Goal: Information Seeking & Learning: Find specific fact

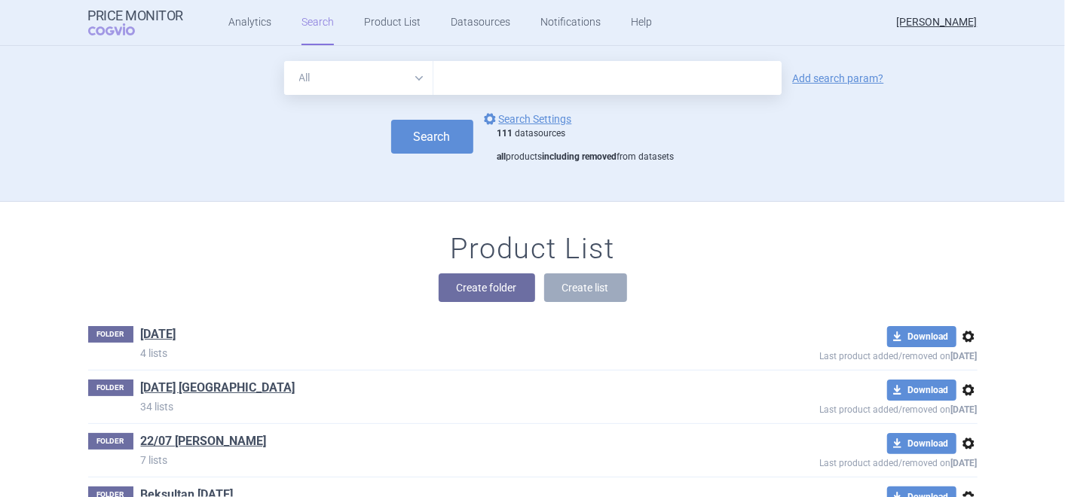
type input "[MEDICAL_DATA]"
click at [408, 137] on button "Search" at bounding box center [432, 137] width 82 height 34
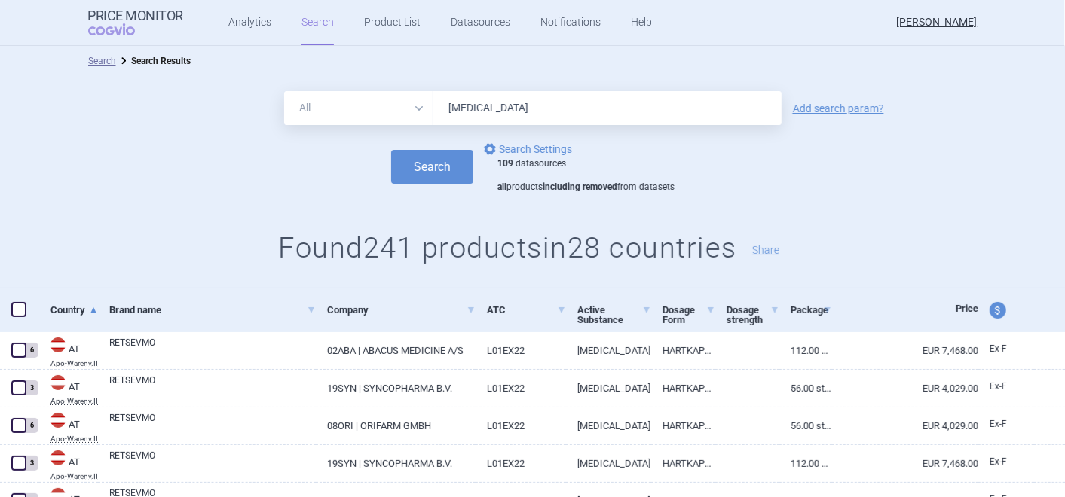
click at [956, 311] on span "Price" at bounding box center [967, 308] width 23 height 11
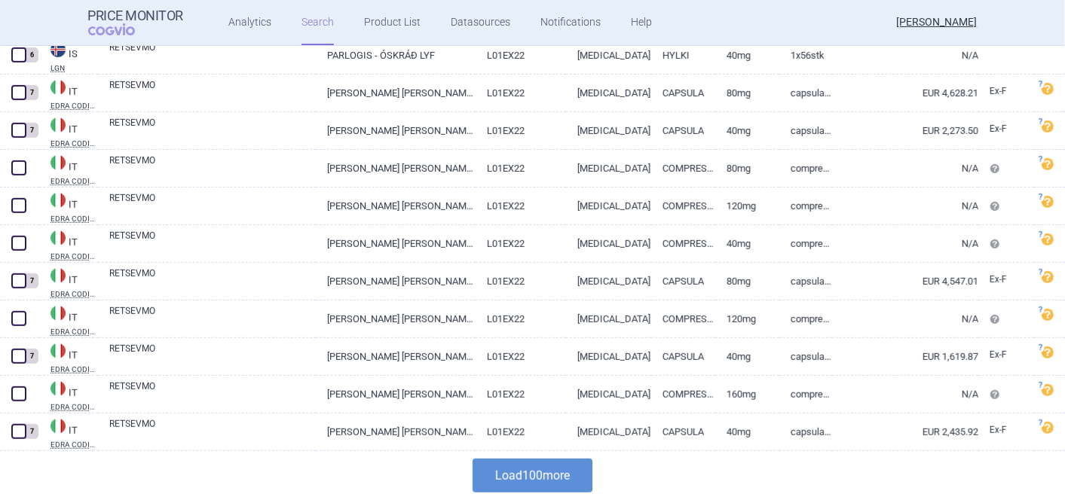
scroll to position [3652, 0]
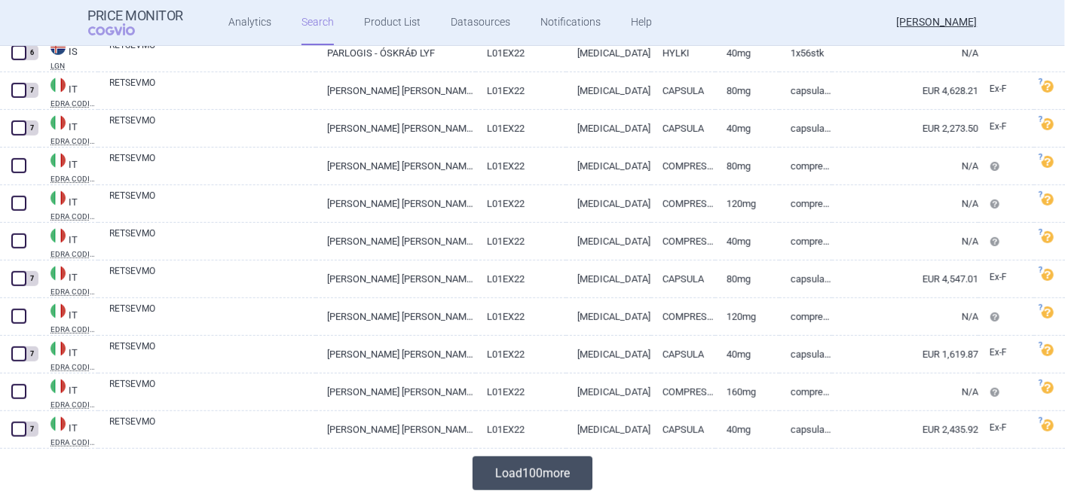
click at [534, 472] on button "Load 100 more" at bounding box center [533, 474] width 120 height 34
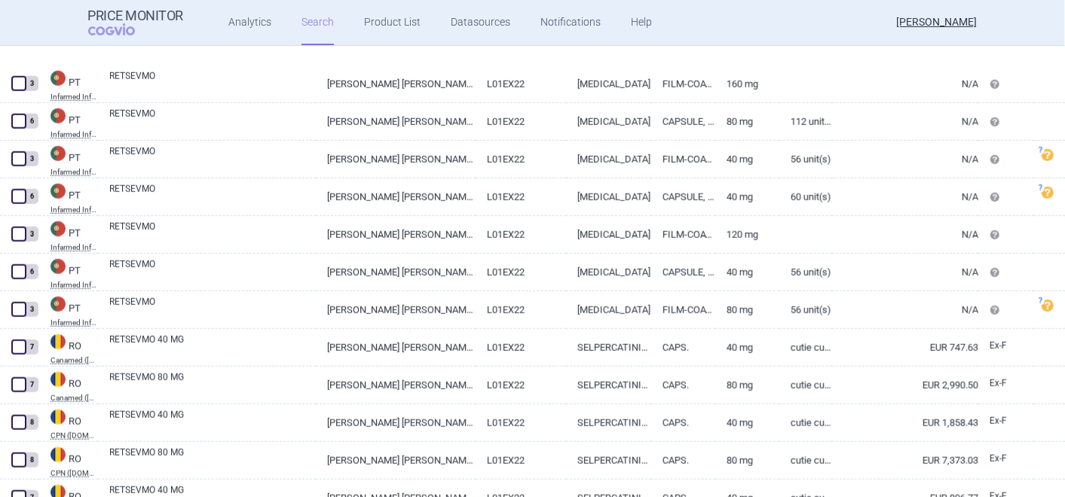
scroll to position [7336, 0]
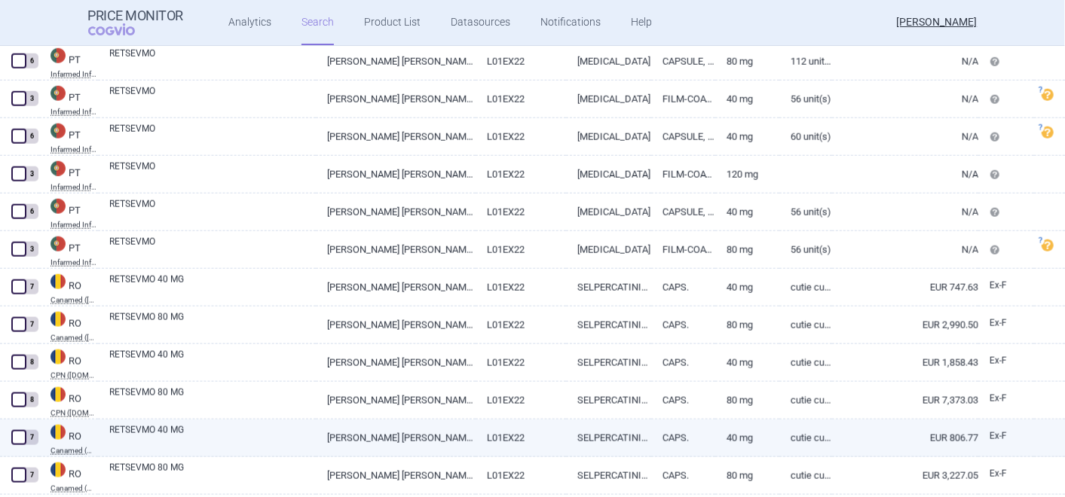
click at [944, 435] on link "EUR 806.77" at bounding box center [905, 438] width 146 height 37
select select "EUR"
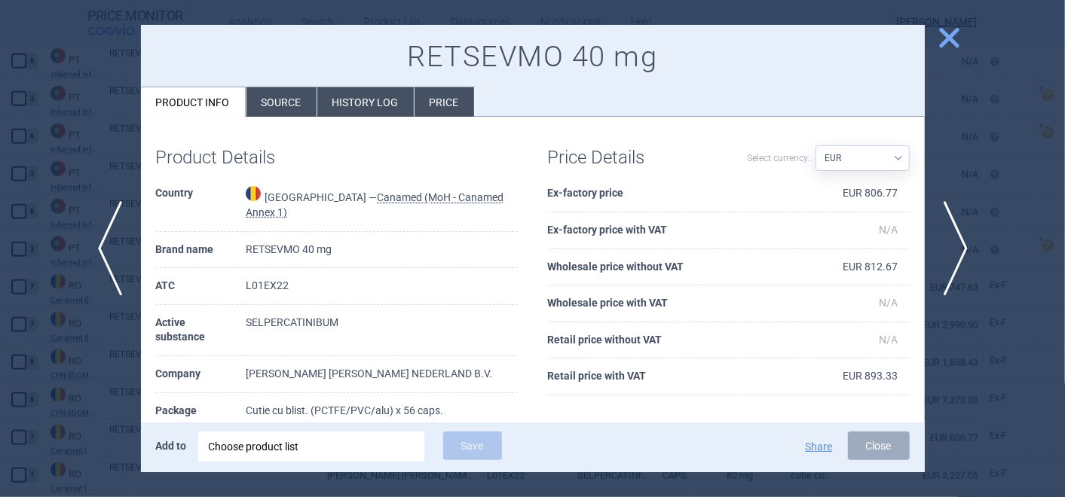
click at [950, 41] on span "close" at bounding box center [949, 38] width 26 height 26
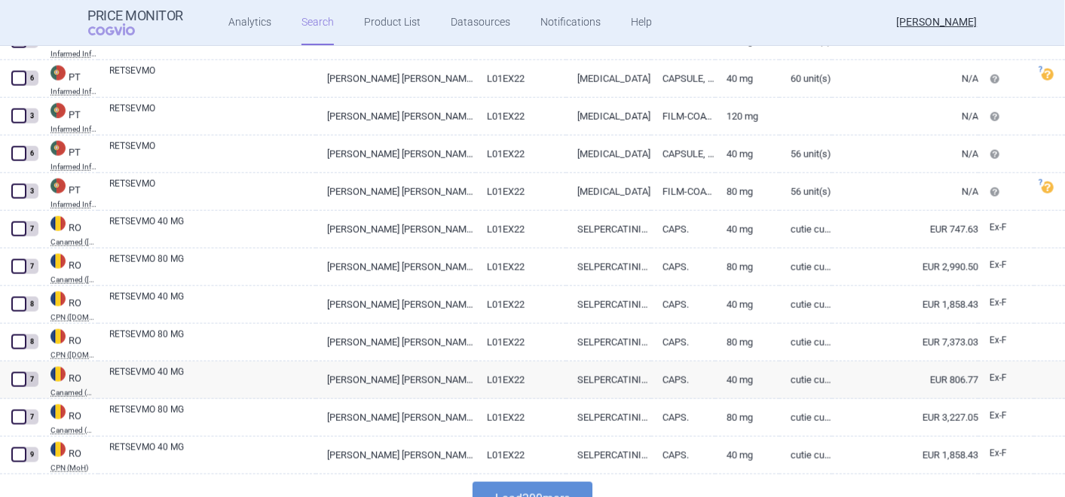
scroll to position [7420, 0]
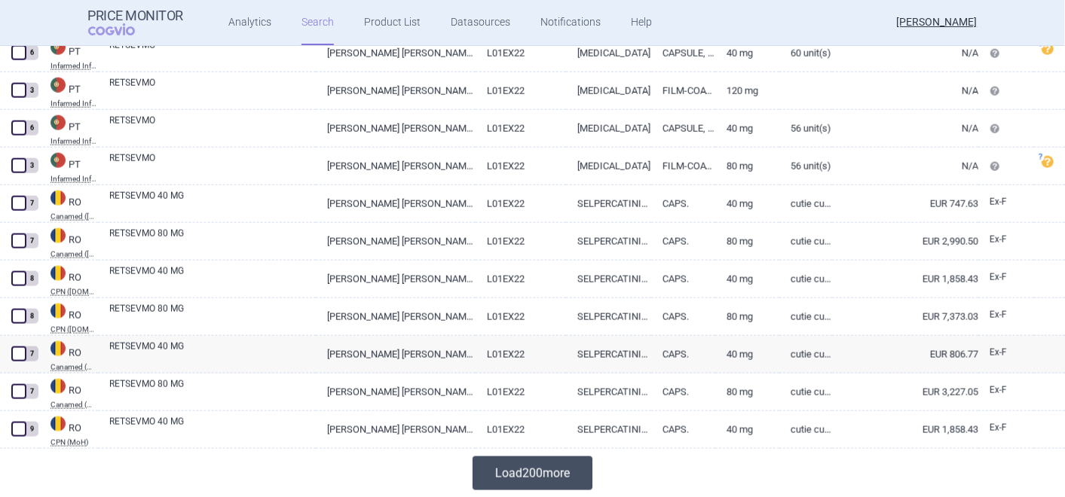
click at [549, 471] on button "Load 200 more" at bounding box center [533, 474] width 120 height 34
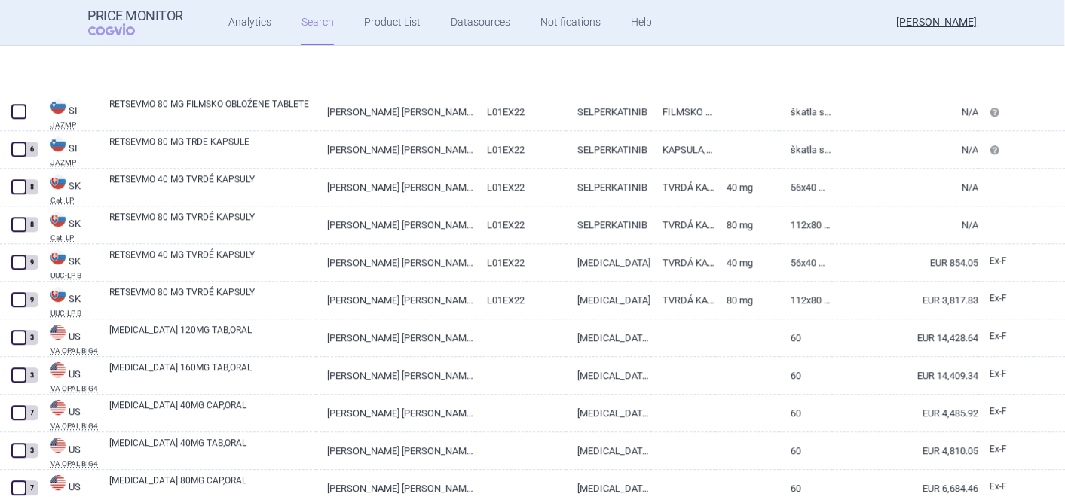
scroll to position [8677, 0]
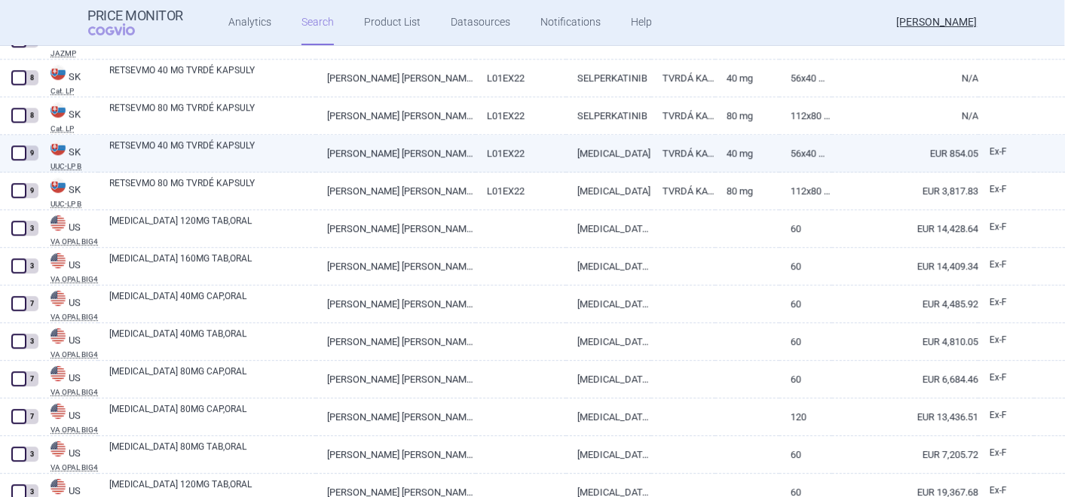
click at [936, 154] on link "EUR 854.05" at bounding box center [905, 153] width 146 height 37
select select "EUR"
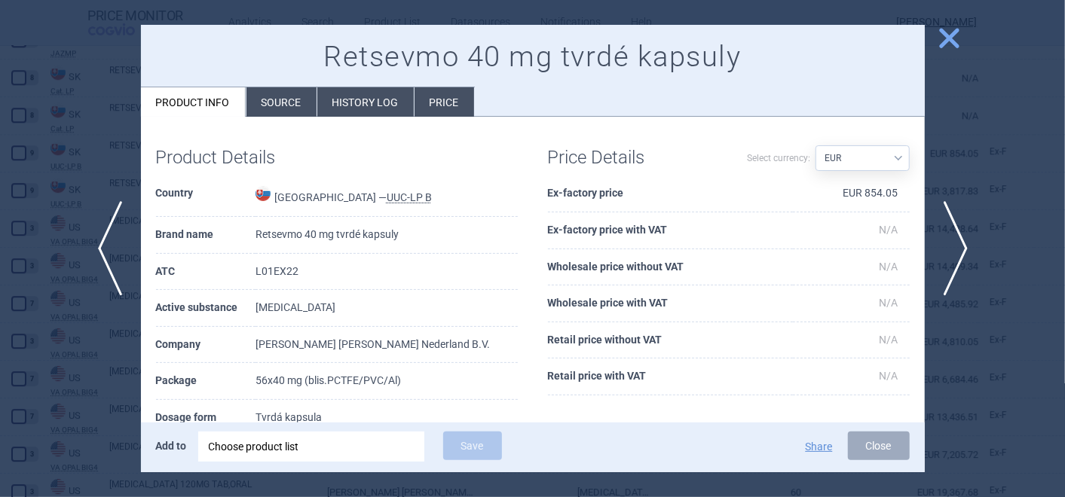
click at [443, 99] on li "Price" at bounding box center [445, 101] width 60 height 29
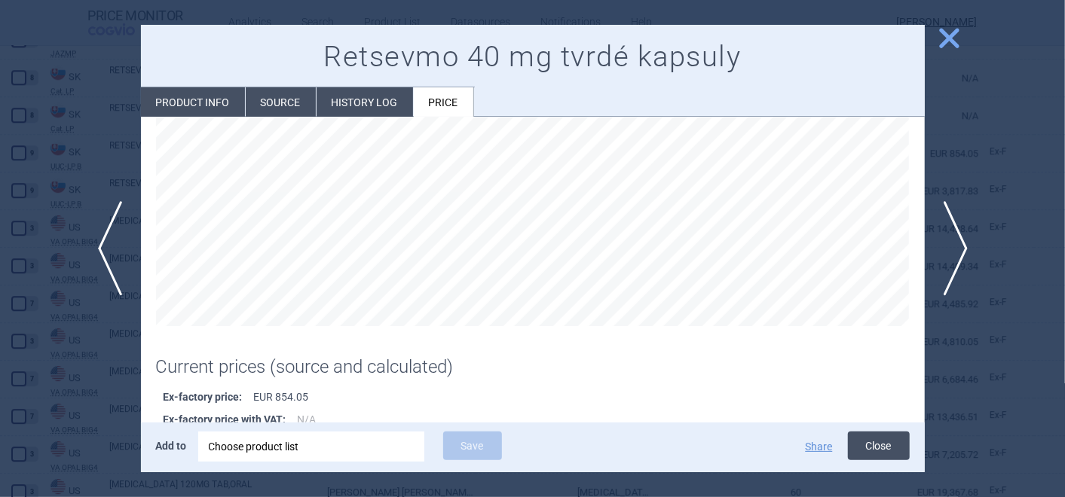
scroll to position [251, 0]
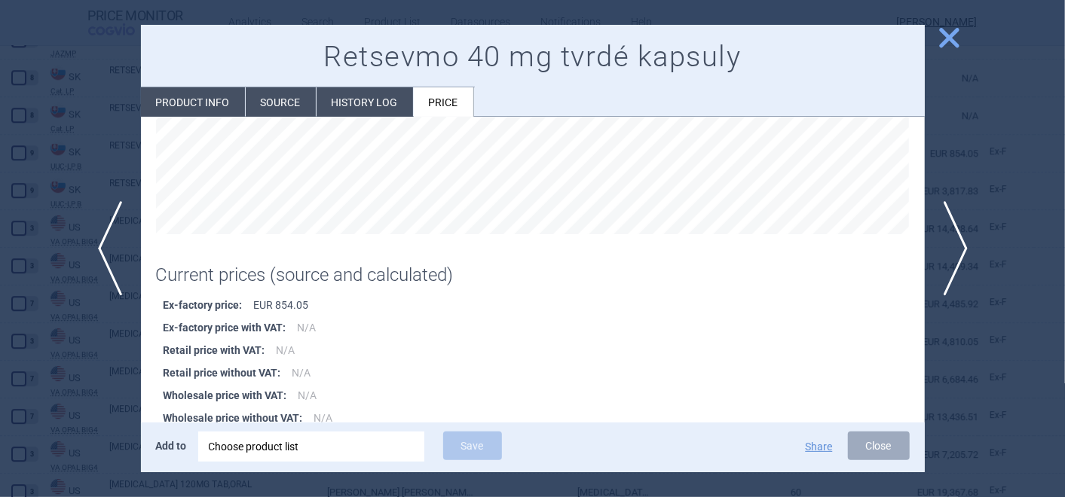
click at [940, 38] on span "close" at bounding box center [949, 38] width 26 height 26
